Goal: Task Accomplishment & Management: Use online tool/utility

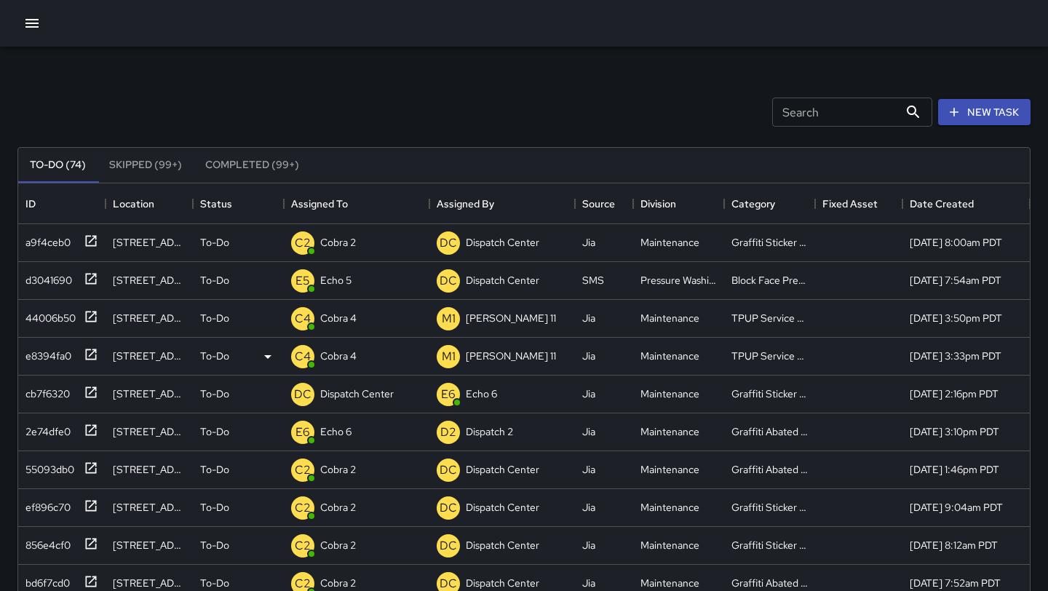
scroll to position [188, 0]
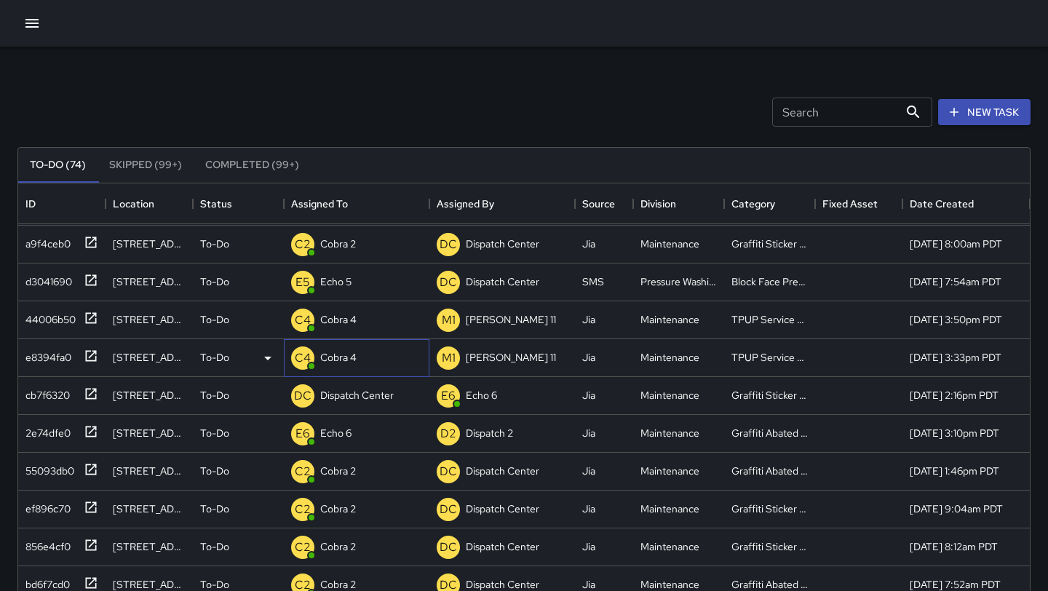
click at [338, 351] on p "Cobra 4" at bounding box center [338, 357] width 36 height 15
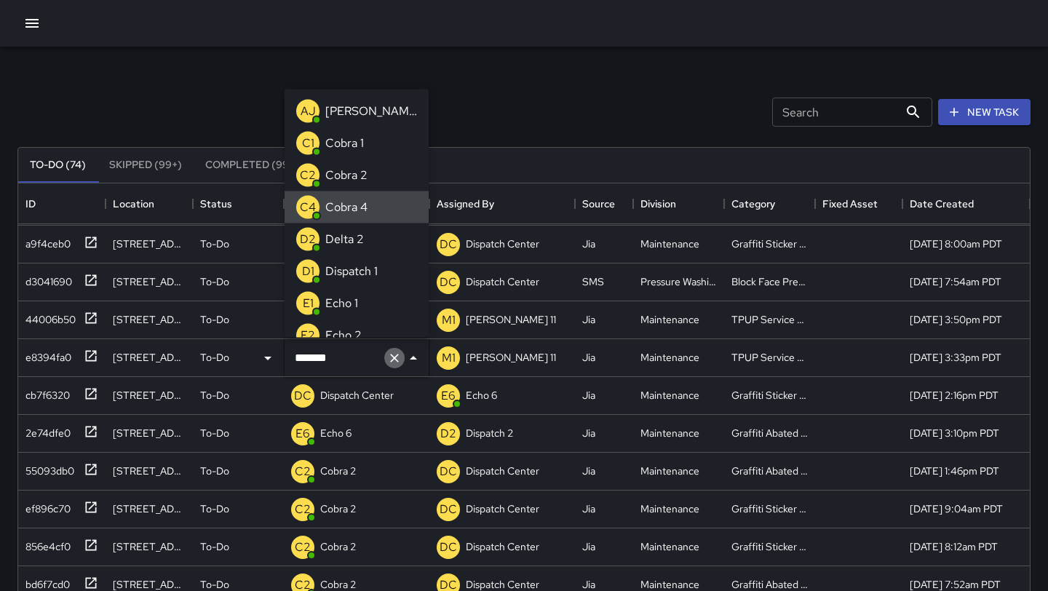
click at [397, 362] on icon "Clear" at bounding box center [394, 358] width 15 height 15
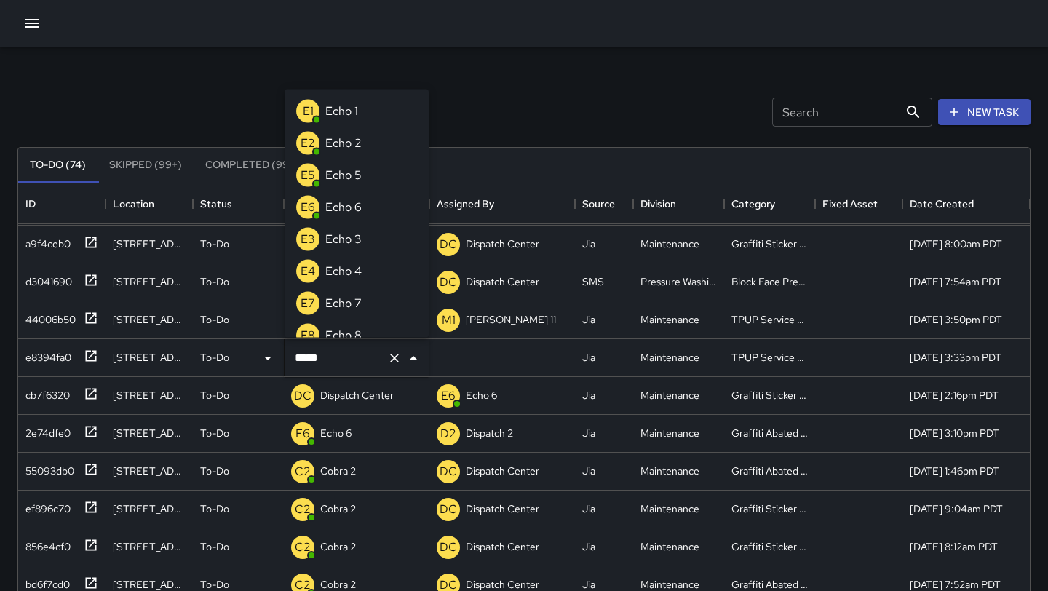
type input "******"
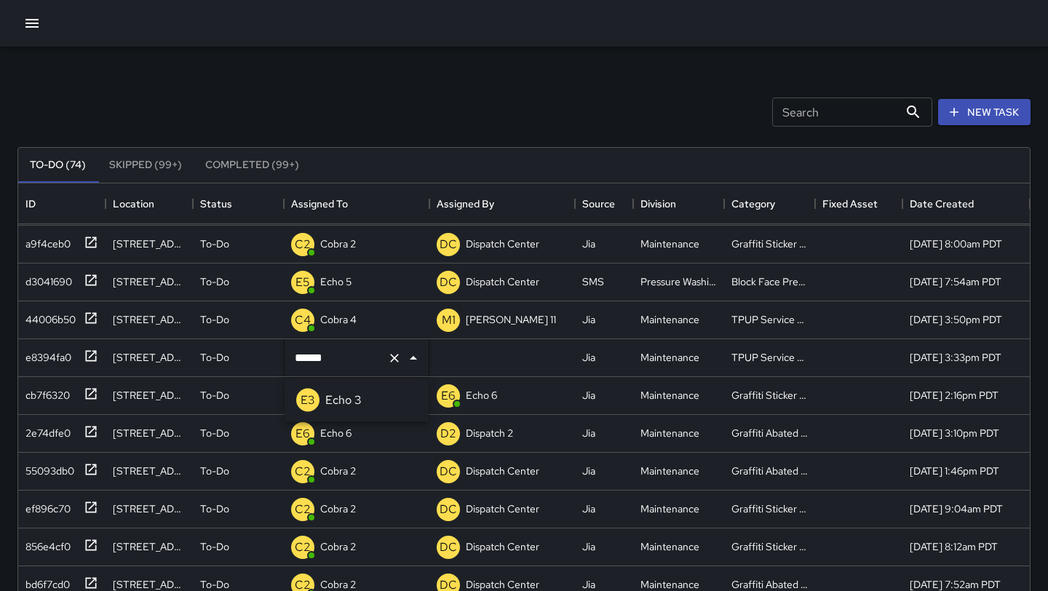
click at [354, 397] on p "Echo 3" at bounding box center [343, 399] width 36 height 17
click at [378, 322] on div "C4 Cobra 4" at bounding box center [356, 320] width 145 height 38
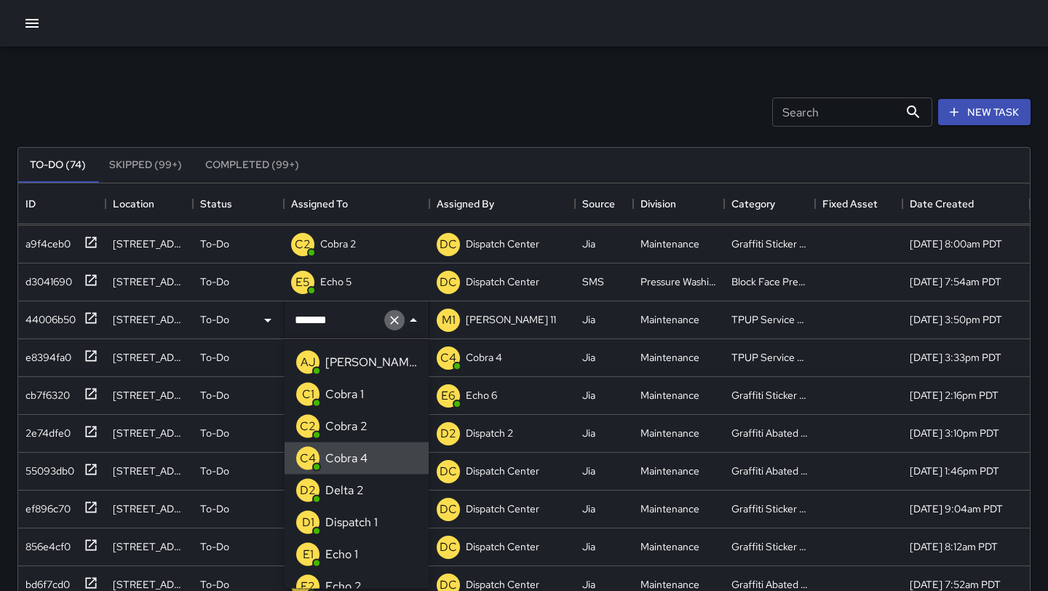
click at [398, 321] on icon "Clear" at bounding box center [394, 320] width 15 height 15
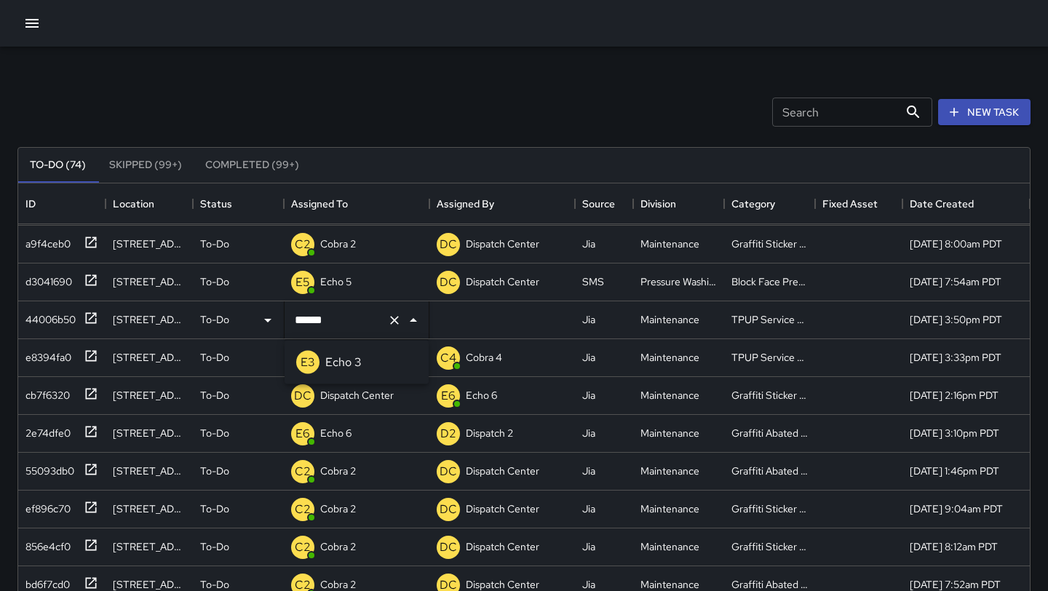
type input "******"
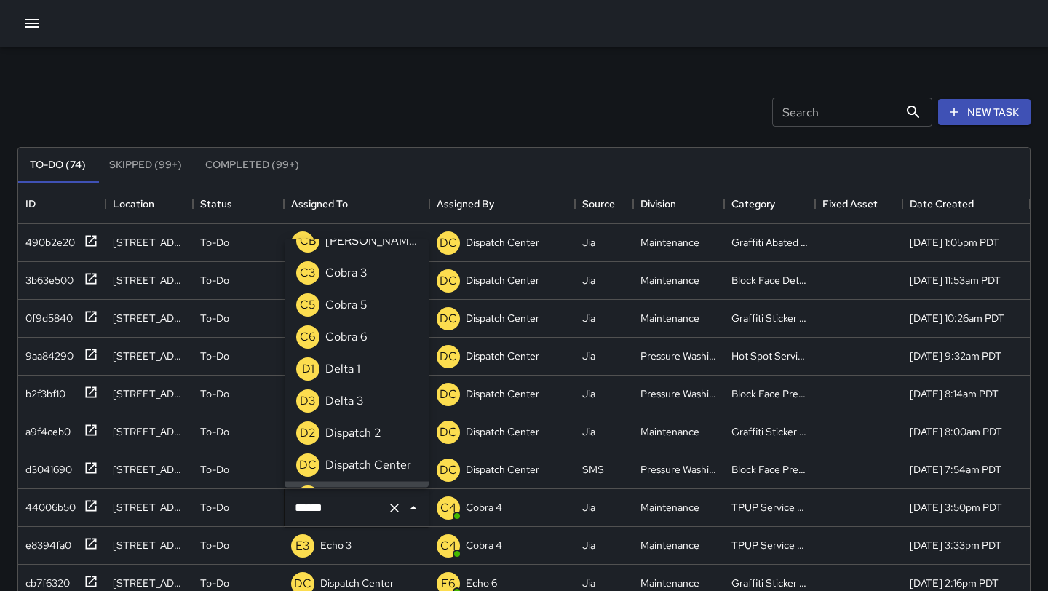
scroll to position [1170, 0]
click at [447, 33] on div at bounding box center [524, 23] width 1048 height 47
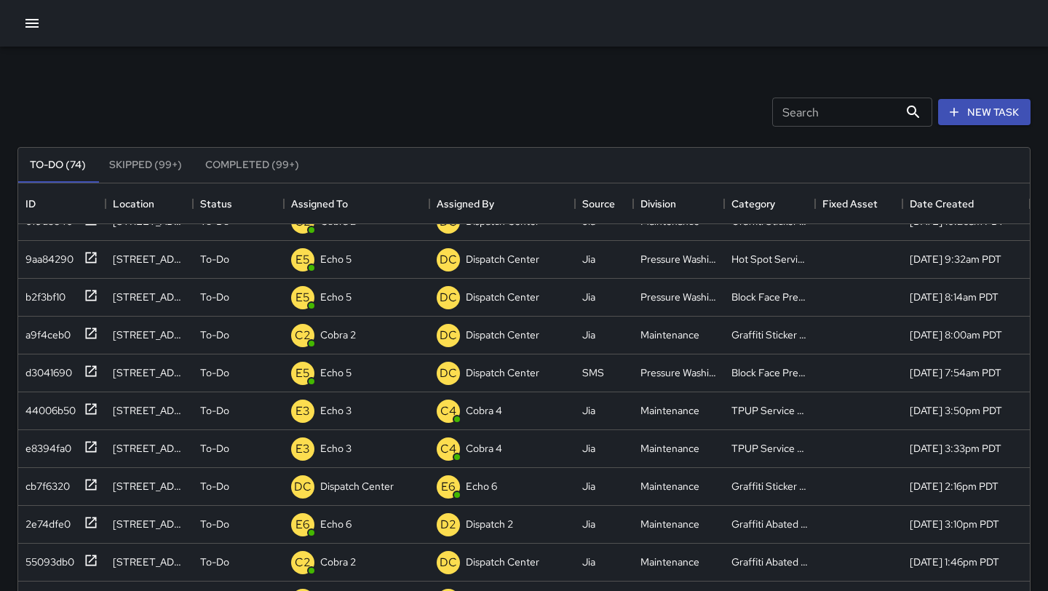
scroll to position [105, 0]
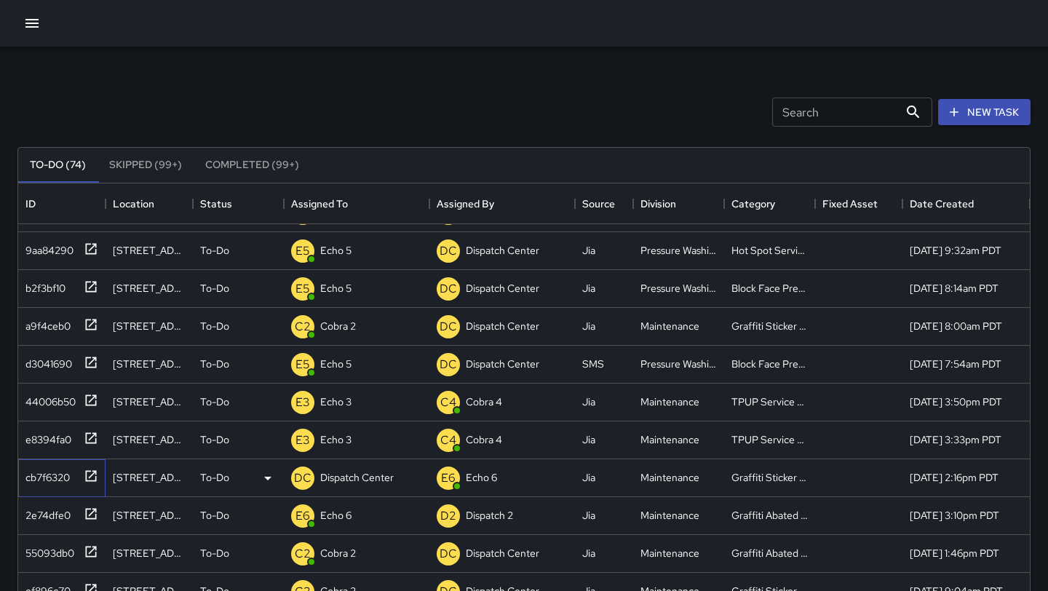
click at [89, 479] on icon at bounding box center [91, 475] width 15 height 15
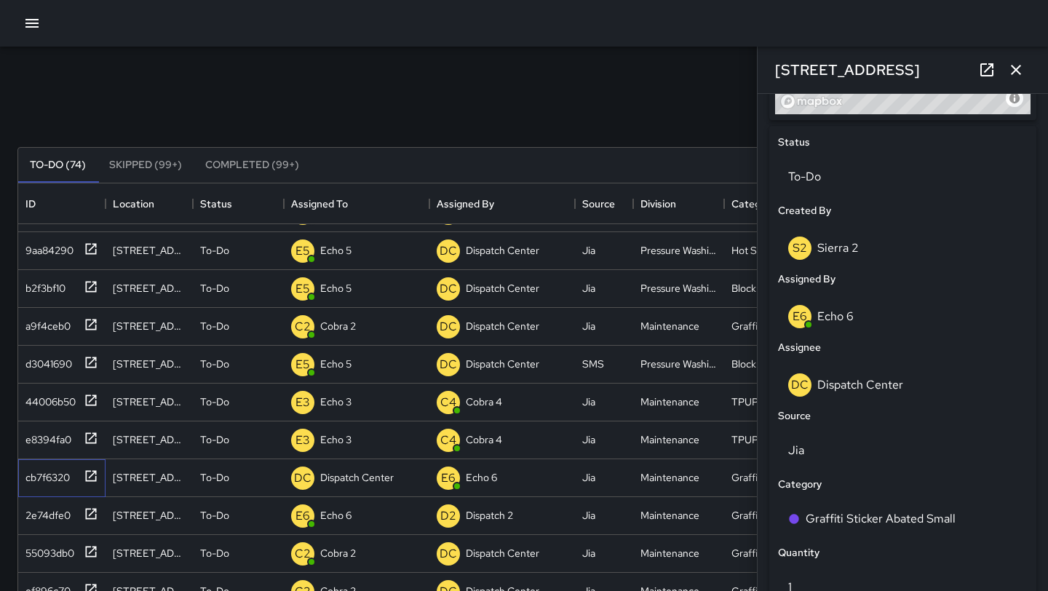
scroll to position [613, 0]
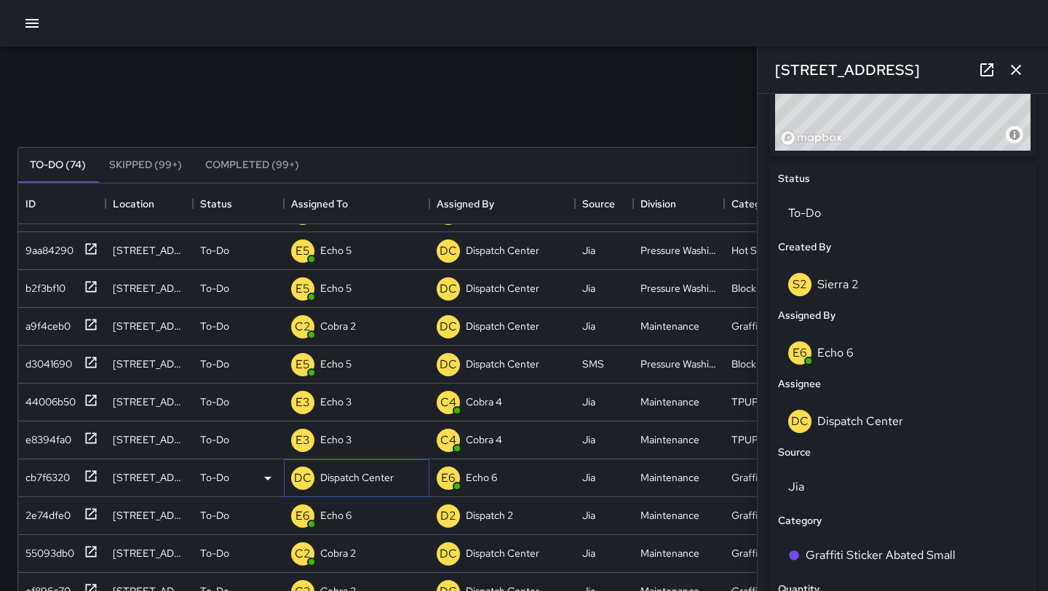
click at [400, 482] on div "DC Dispatch Center" at bounding box center [356, 478] width 145 height 38
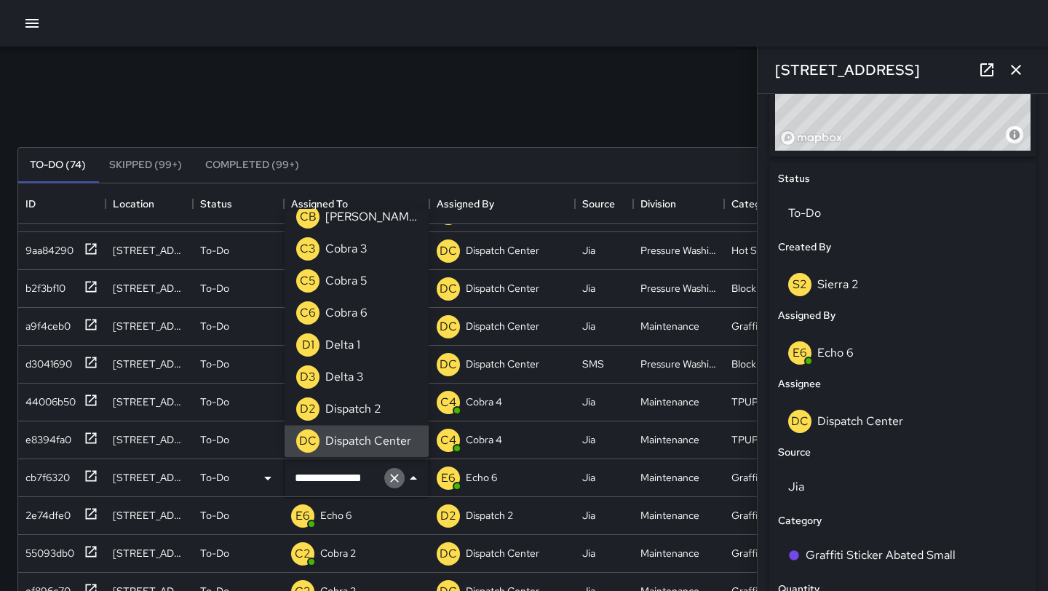
click at [400, 482] on icon "Clear" at bounding box center [394, 478] width 15 height 15
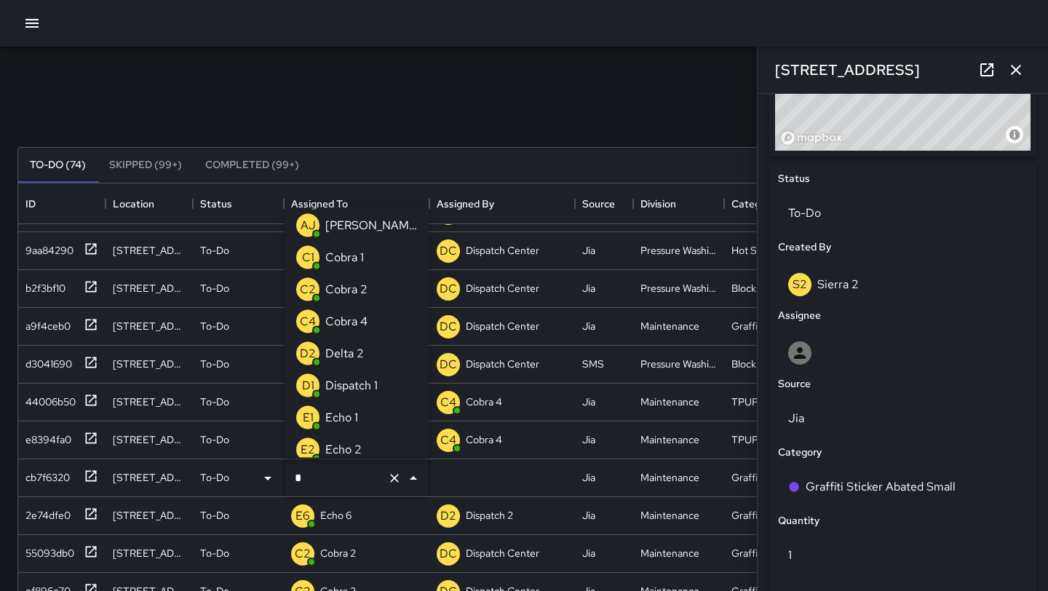
scroll to position [0, 0]
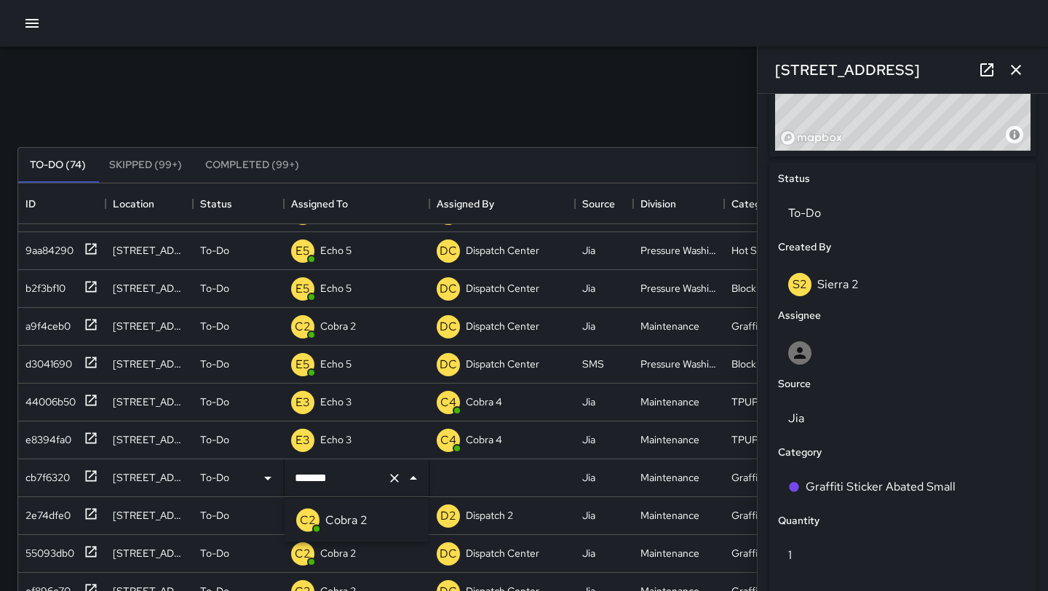
type input "*******"
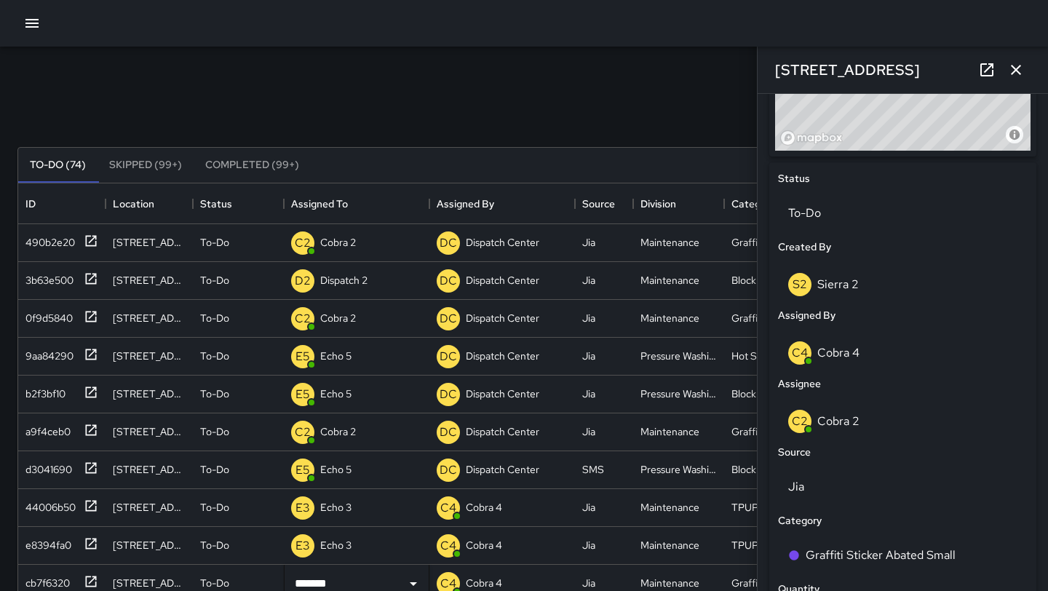
click at [1016, 67] on icon "button" at bounding box center [1015, 69] width 17 height 17
